Goal: Transaction & Acquisition: Book appointment/travel/reservation

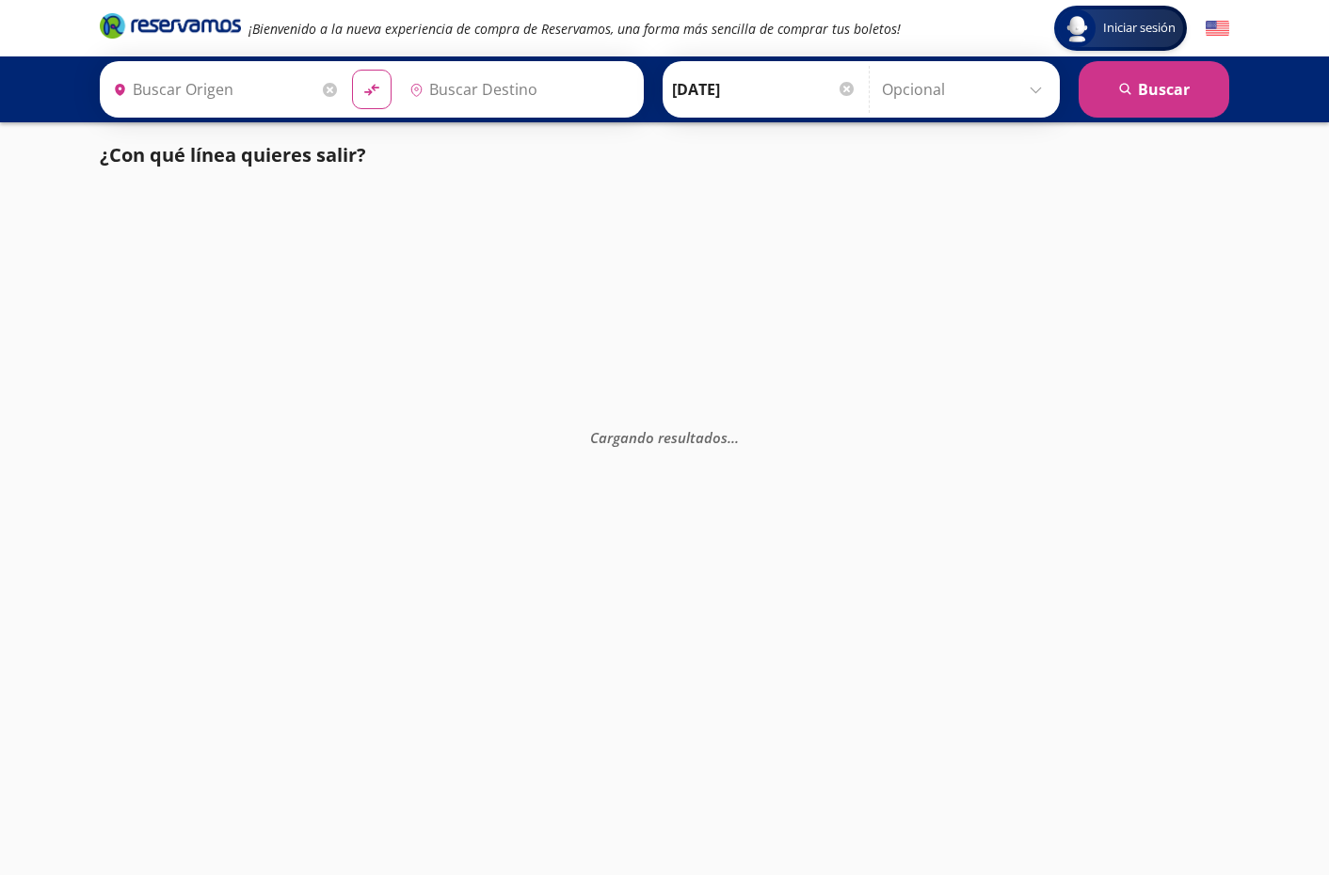
type input "[GEOGRAPHIC_DATA], [GEOGRAPHIC_DATA]"
type input "Atlacomulco, [GEOGRAPHIC_DATA]"
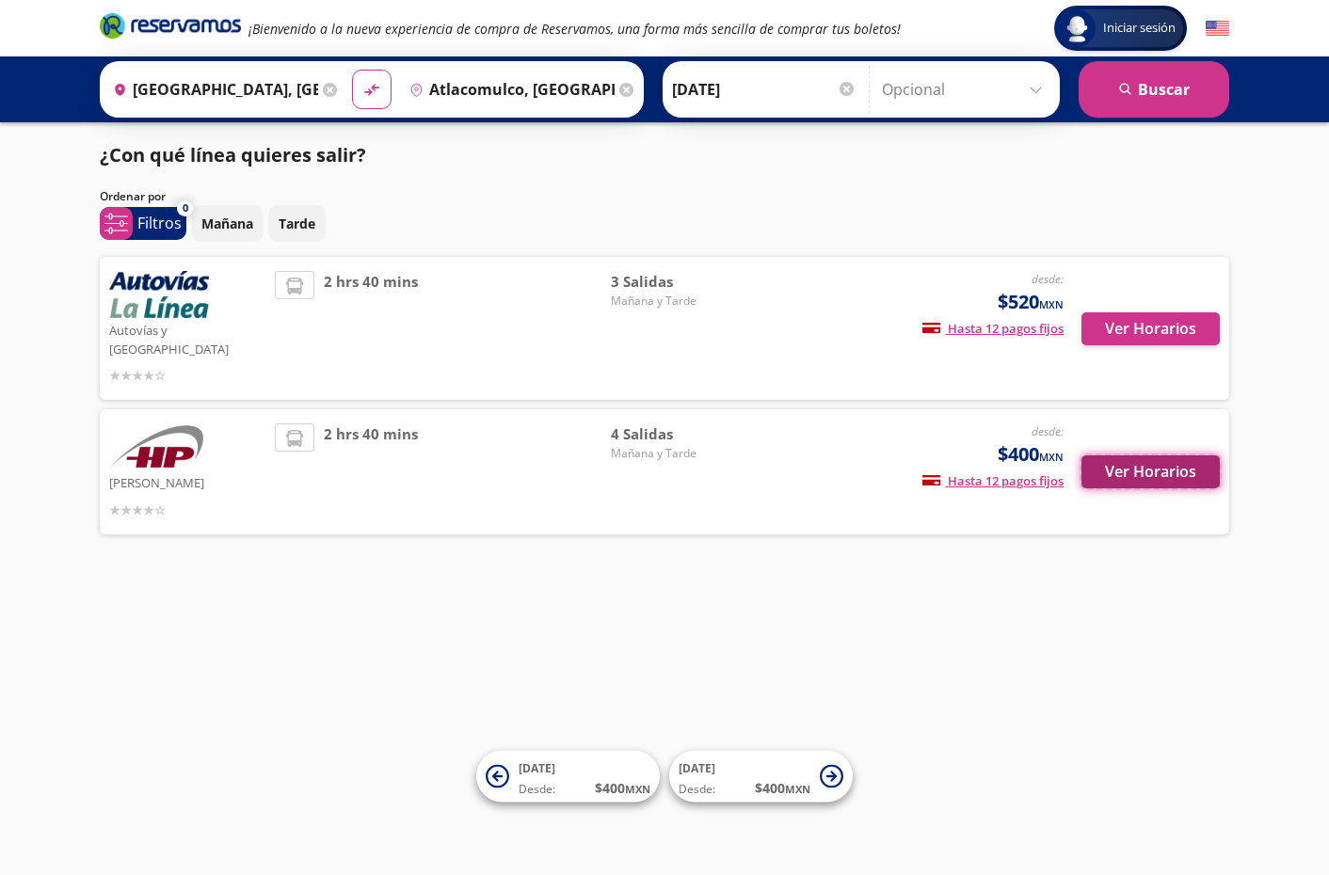
click at [1135, 456] on button "Ver Horarios" at bounding box center [1151, 472] width 138 height 33
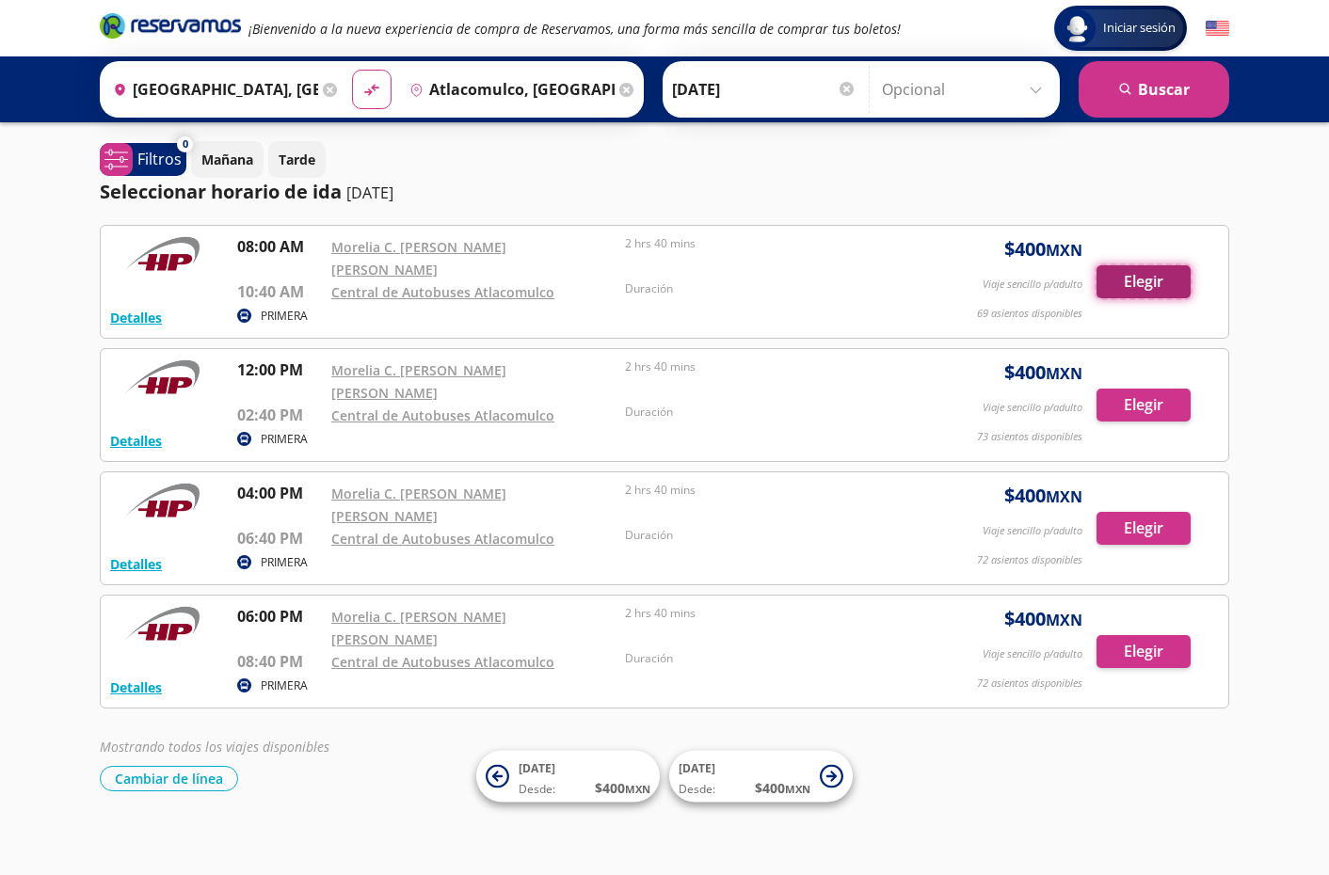
click at [1148, 274] on button "Elegir" at bounding box center [1144, 281] width 94 height 33
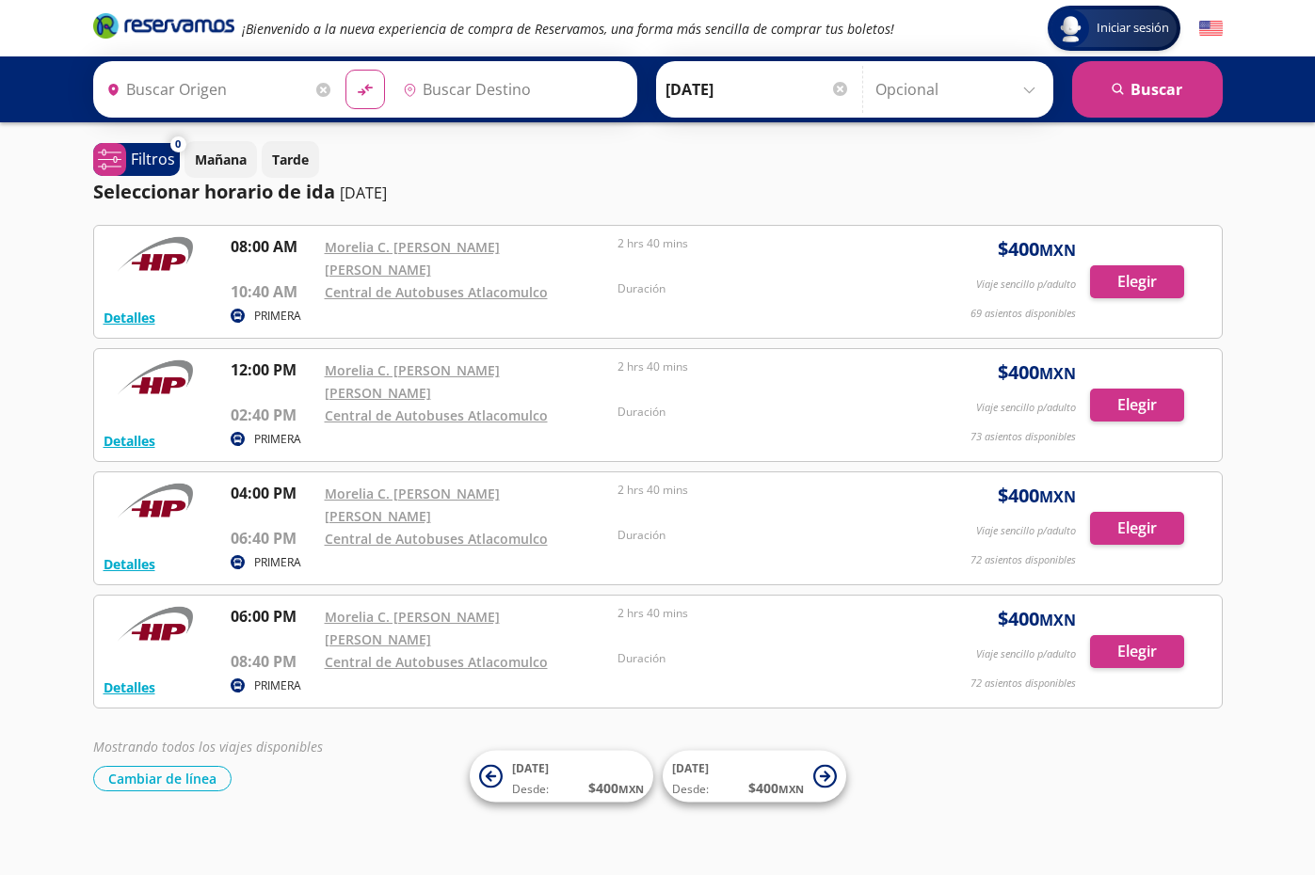
type input "[GEOGRAPHIC_DATA], [GEOGRAPHIC_DATA]"
type input "Atlacomulco, [GEOGRAPHIC_DATA]"
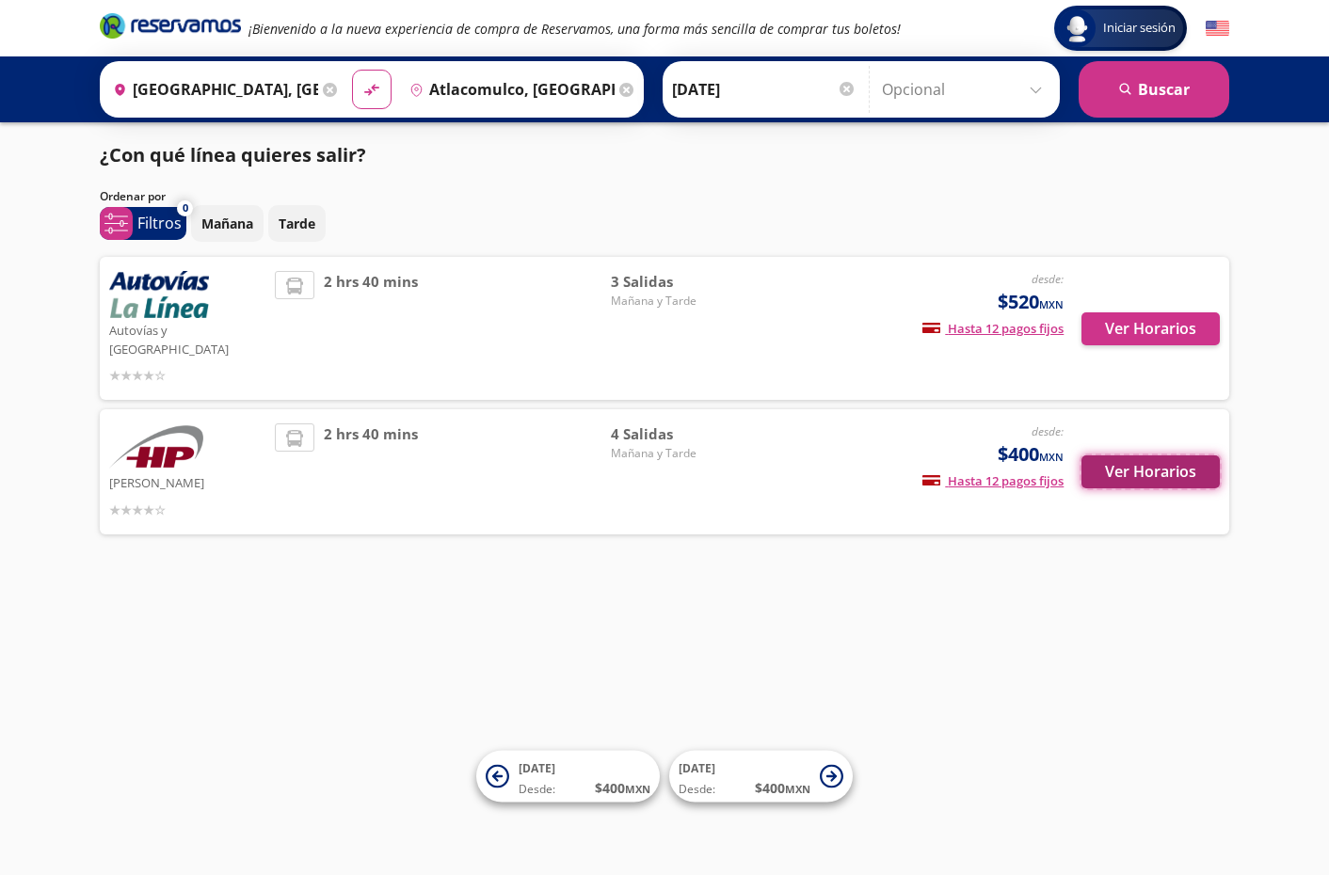
click at [1157, 456] on button "Ver Horarios" at bounding box center [1151, 472] width 138 height 33
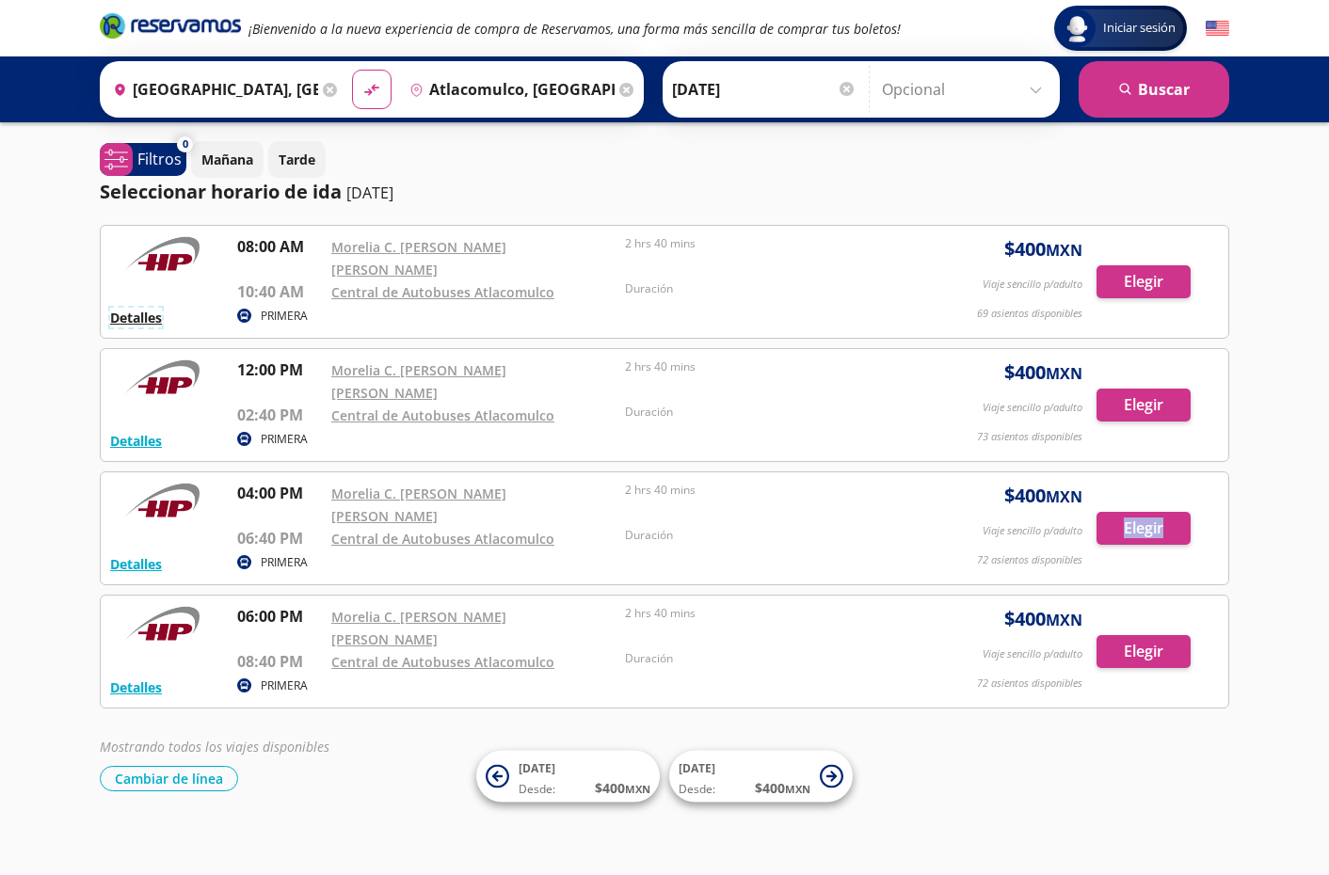
click at [137, 308] on button "Detalles" at bounding box center [136, 318] width 52 height 20
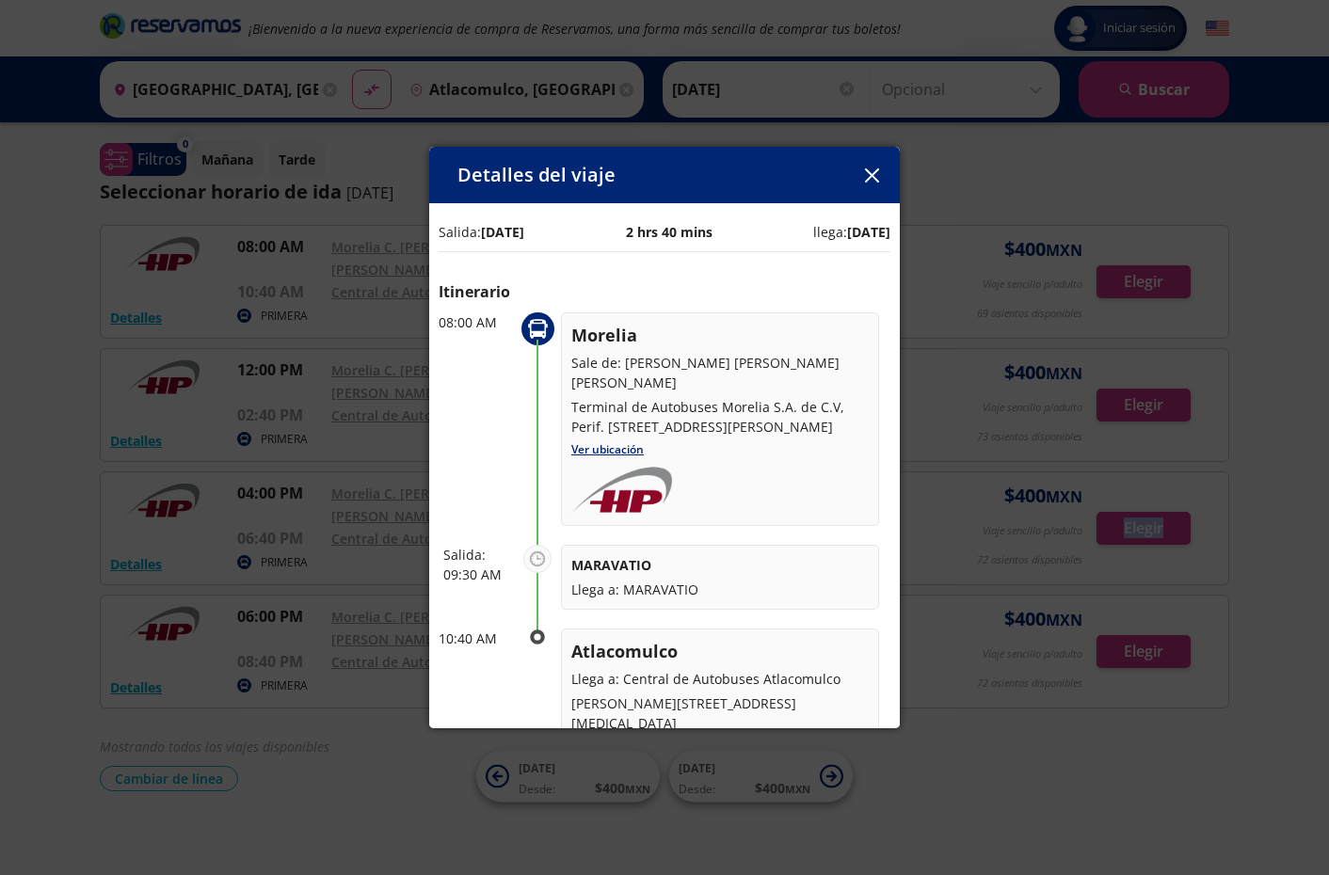
click at [872, 176] on icon "button" at bounding box center [871, 176] width 14 height 14
